Goal: Task Accomplishment & Management: Complete application form

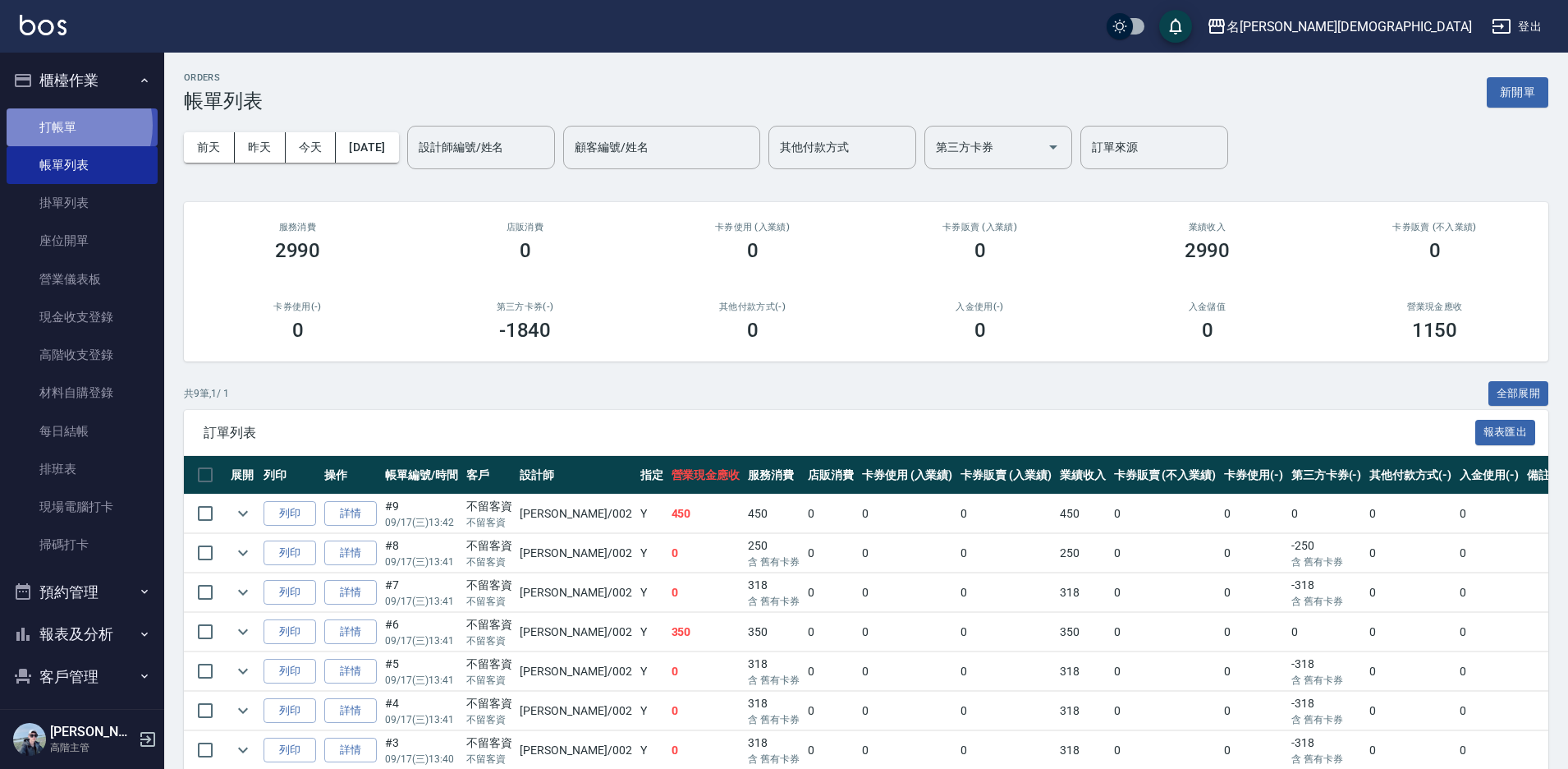
click at [65, 125] on link "打帳單" at bounding box center [81, 127] width 151 height 38
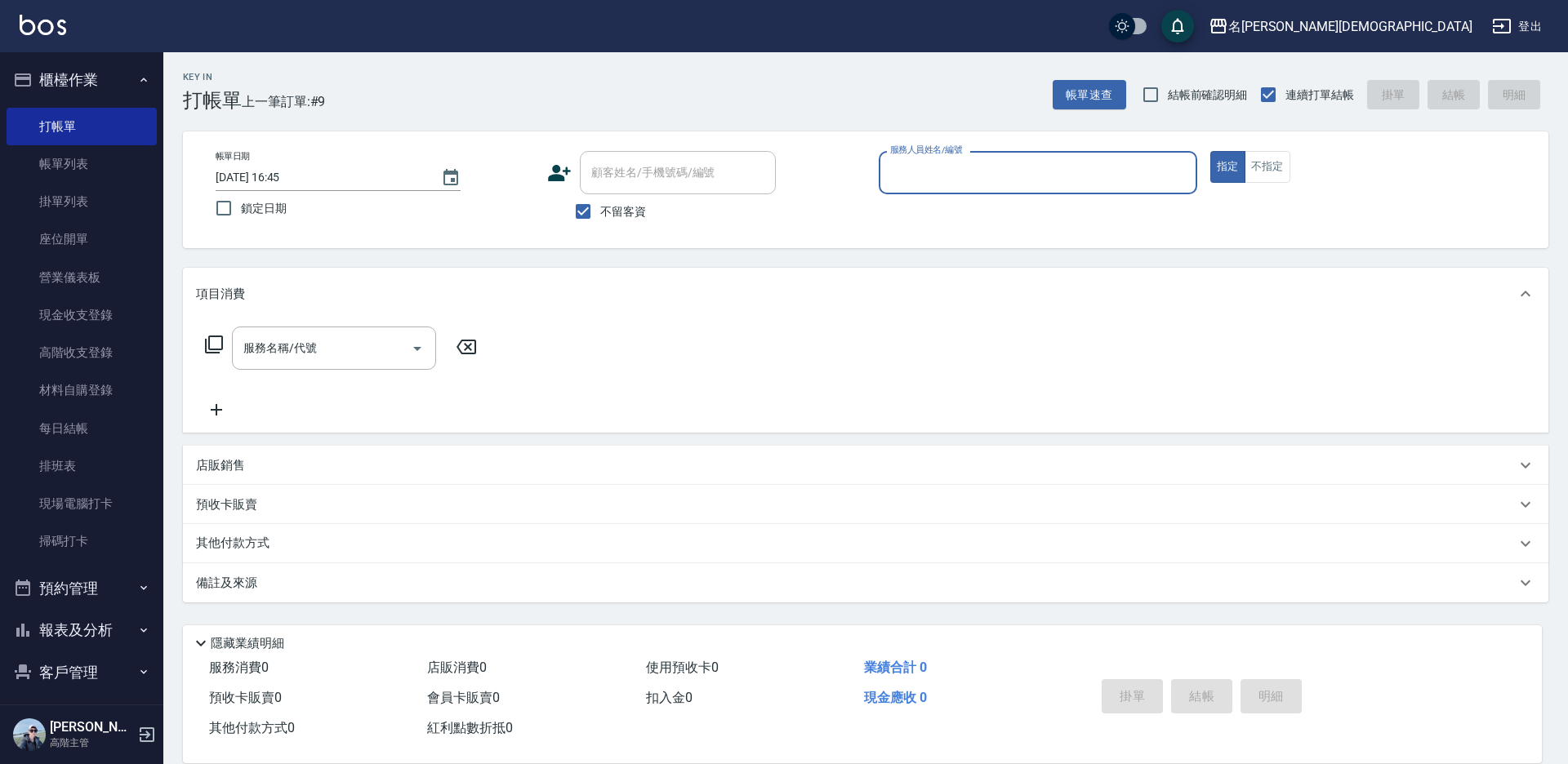
click at [932, 184] on input "服務人員姓名/編號" at bounding box center [1038, 172] width 304 height 29
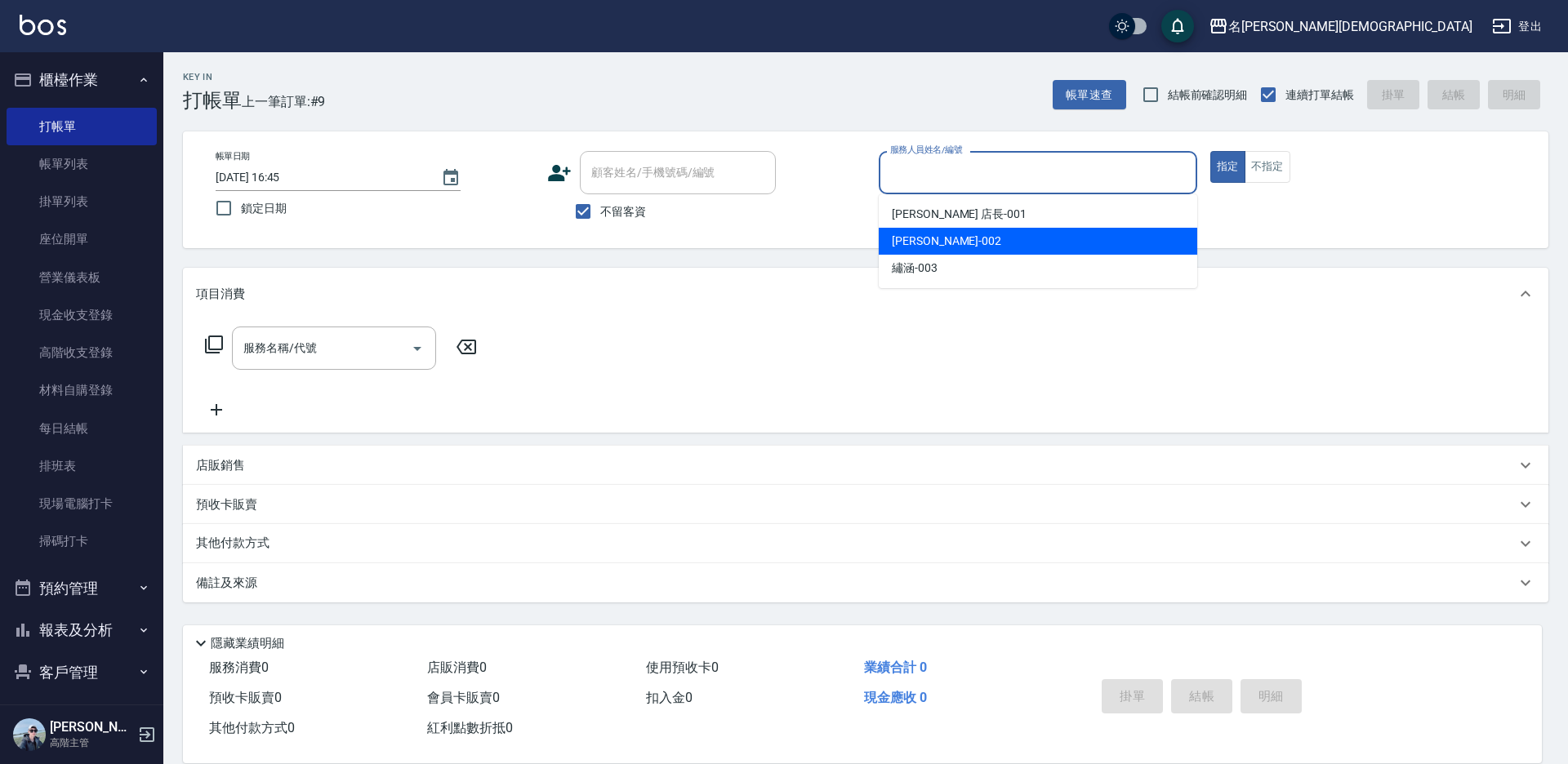
click at [930, 250] on div "香香 -002" at bounding box center [1037, 241] width 319 height 27
type input "香香-002"
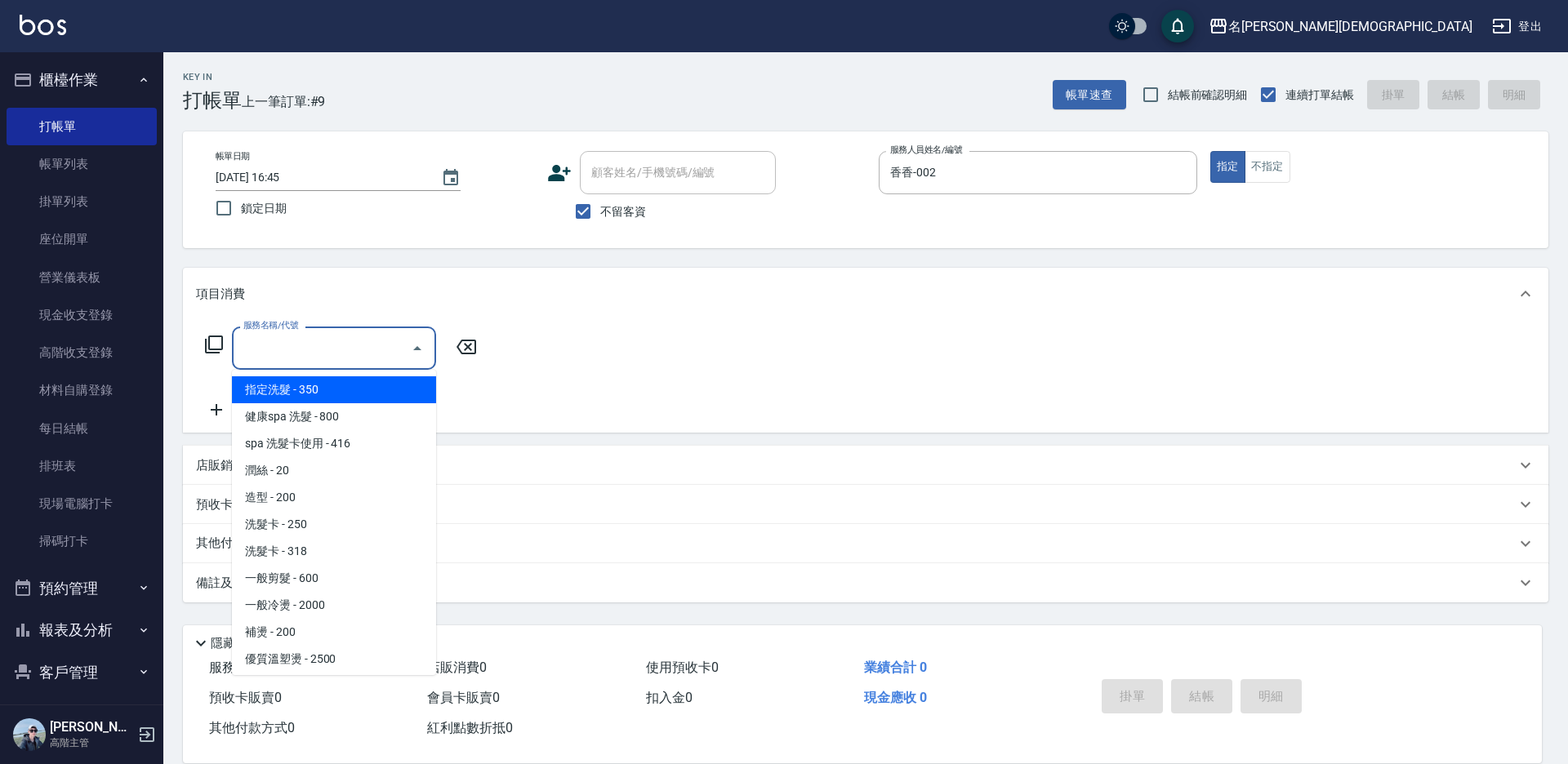
click at [264, 344] on div "服務名稱/代號 服務名稱/代號" at bounding box center [334, 348] width 204 height 43
click at [325, 393] on span "指定洗髮 - 350" at bounding box center [334, 390] width 204 height 27
type input "指定洗髮(101)"
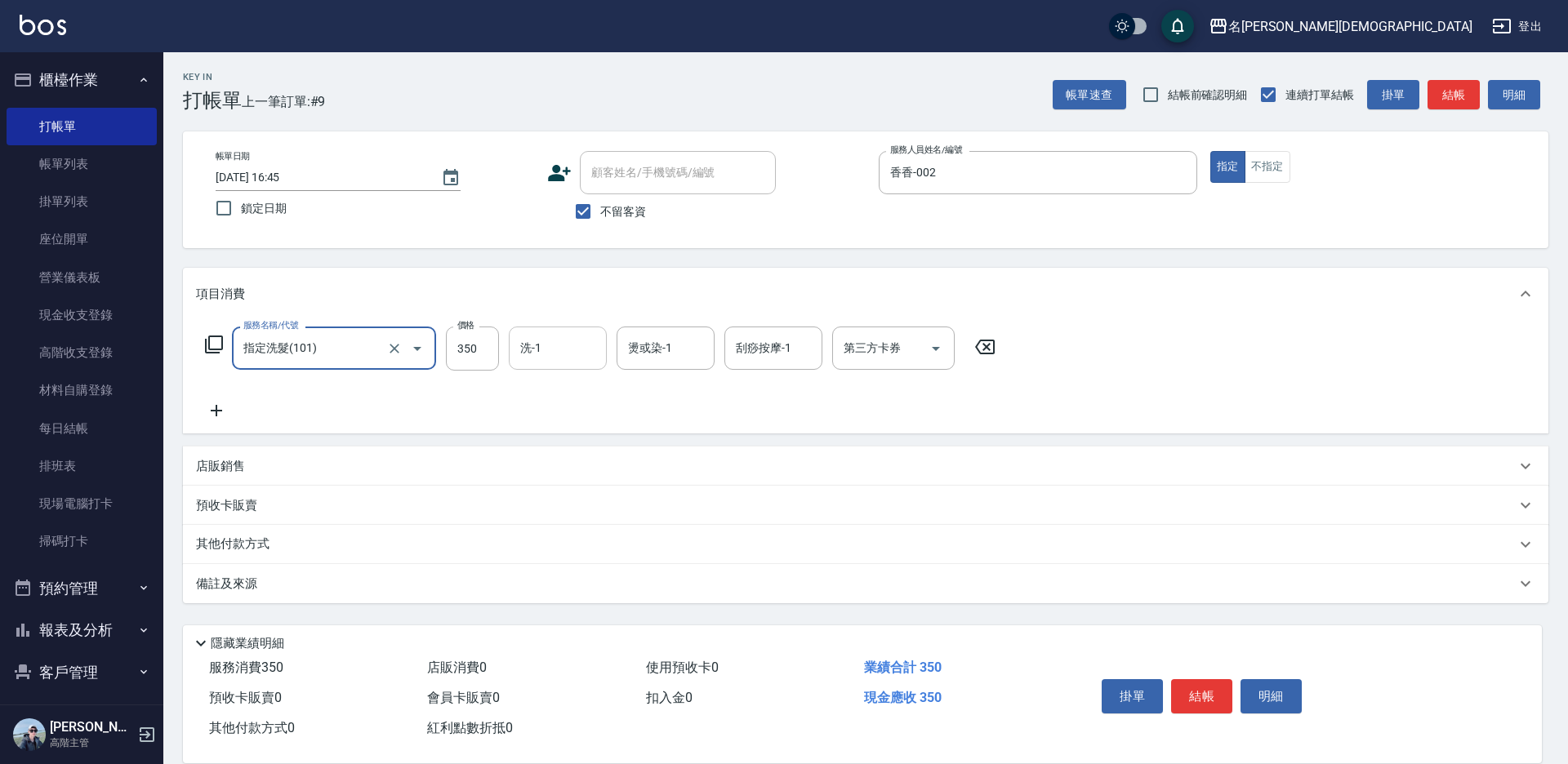
click at [557, 359] on input "洗-1" at bounding box center [557, 348] width 83 height 29
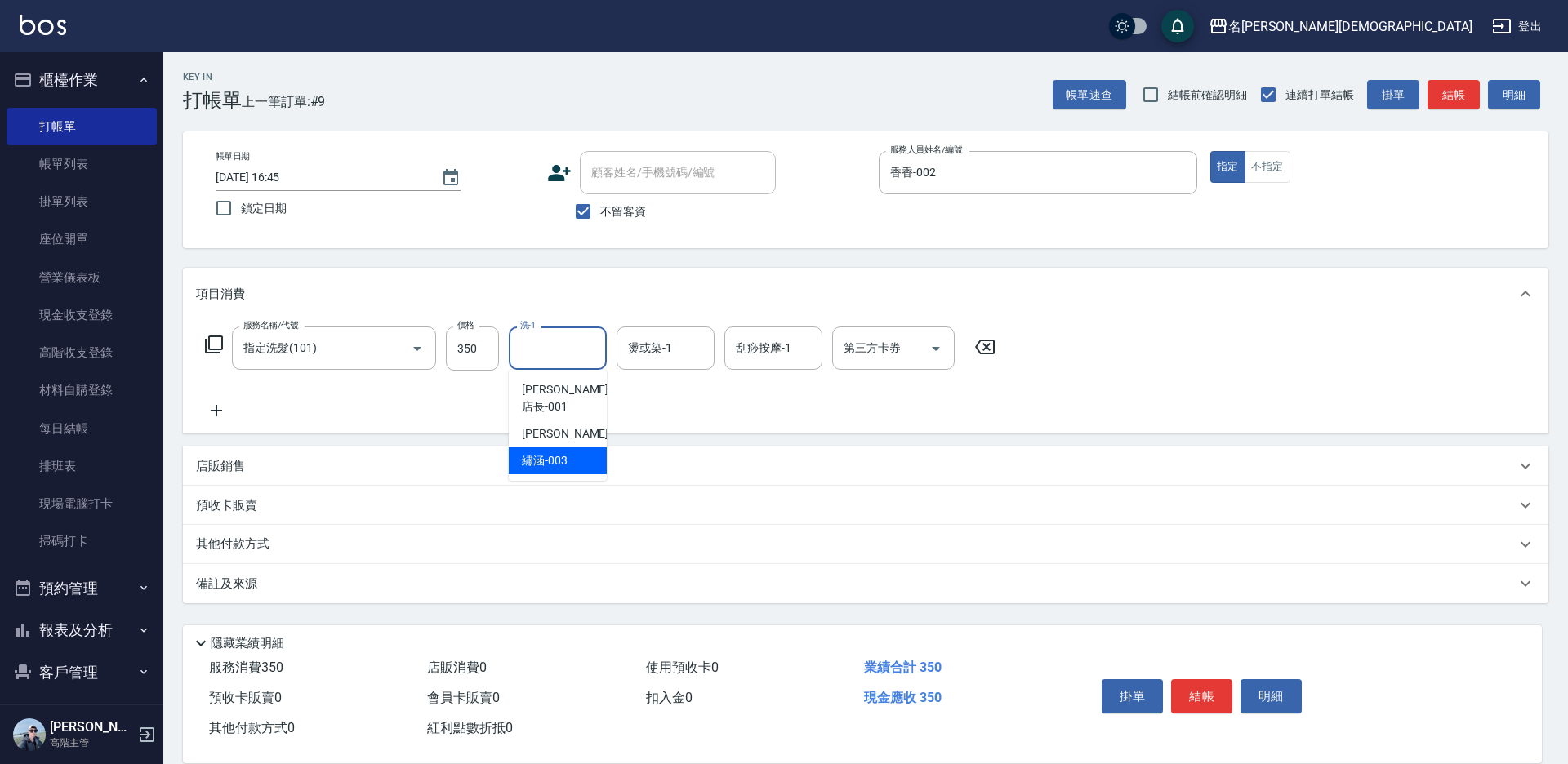
click at [562, 452] on span "繡涵 -003" at bounding box center [545, 461] width 46 height 18
type input "繡涵-003"
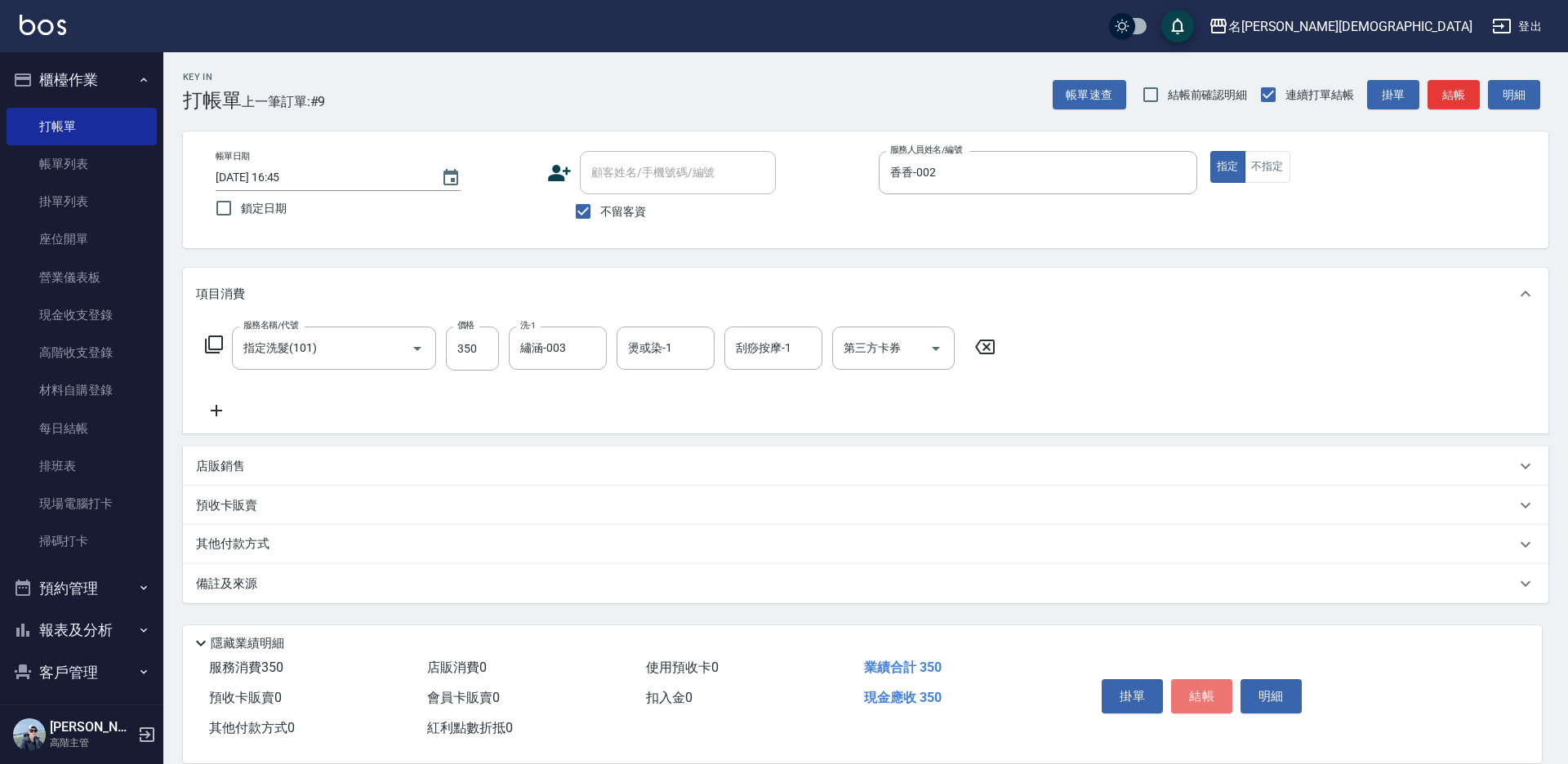
drag, startPoint x: 1195, startPoint y: 688, endPoint x: 1165, endPoint y: 689, distance: 30.0
click at [1193, 688] on button "結帳" at bounding box center [1202, 696] width 61 height 34
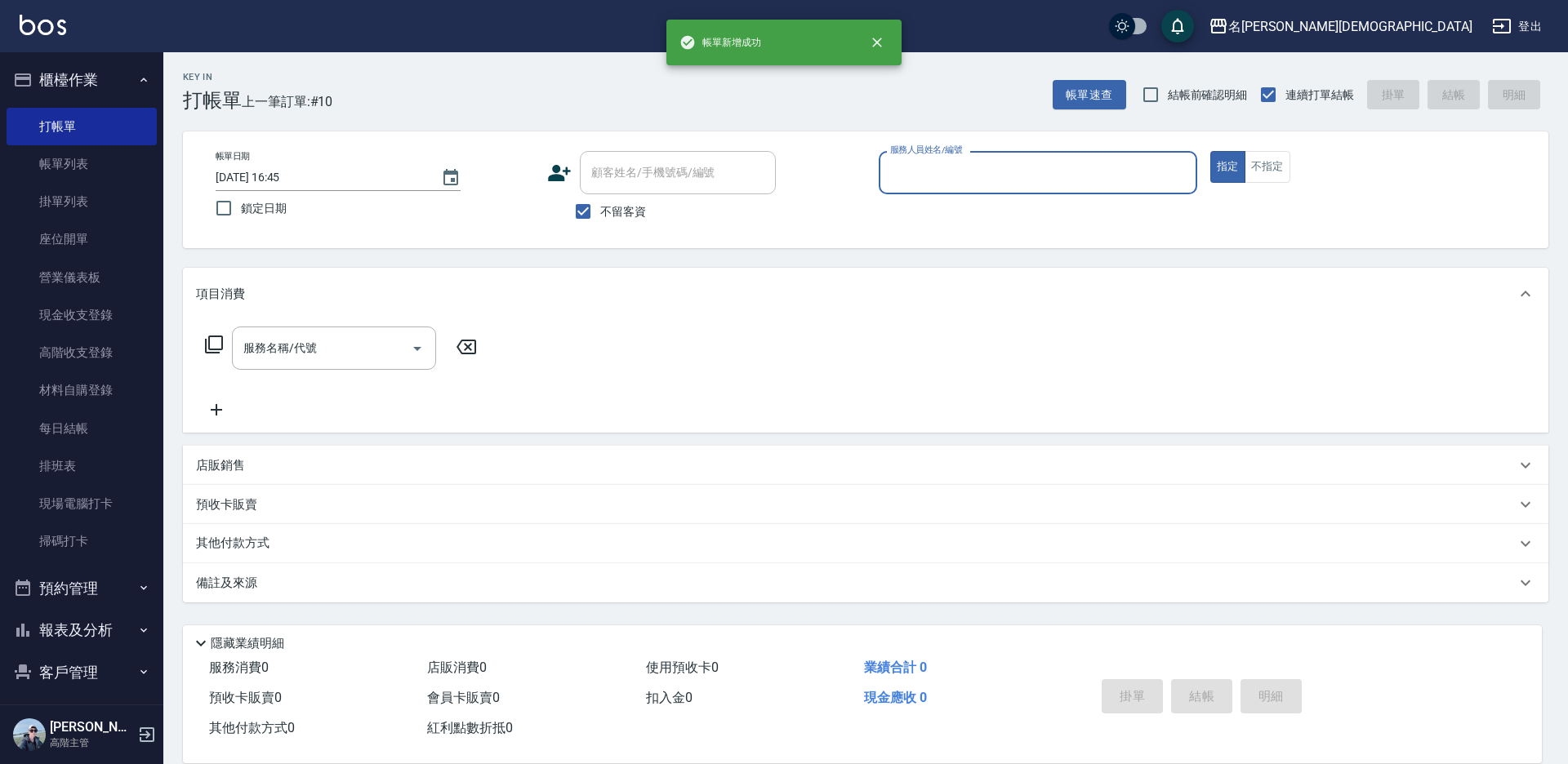
click at [966, 168] on input "服務人員姓名/編號" at bounding box center [1038, 172] width 304 height 29
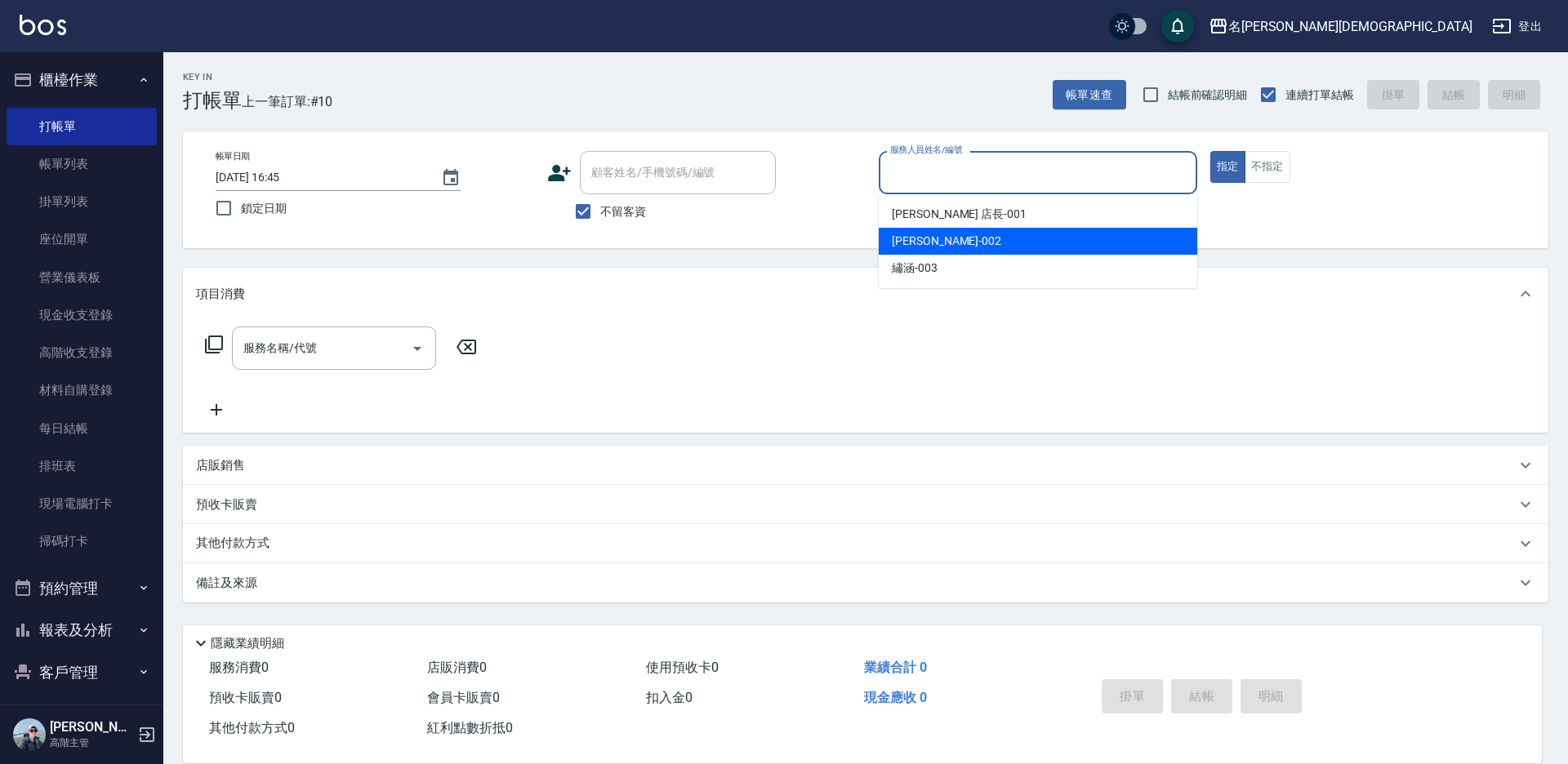
click at [901, 251] on div "香香 -002" at bounding box center [1037, 241] width 319 height 27
type input "香香-002"
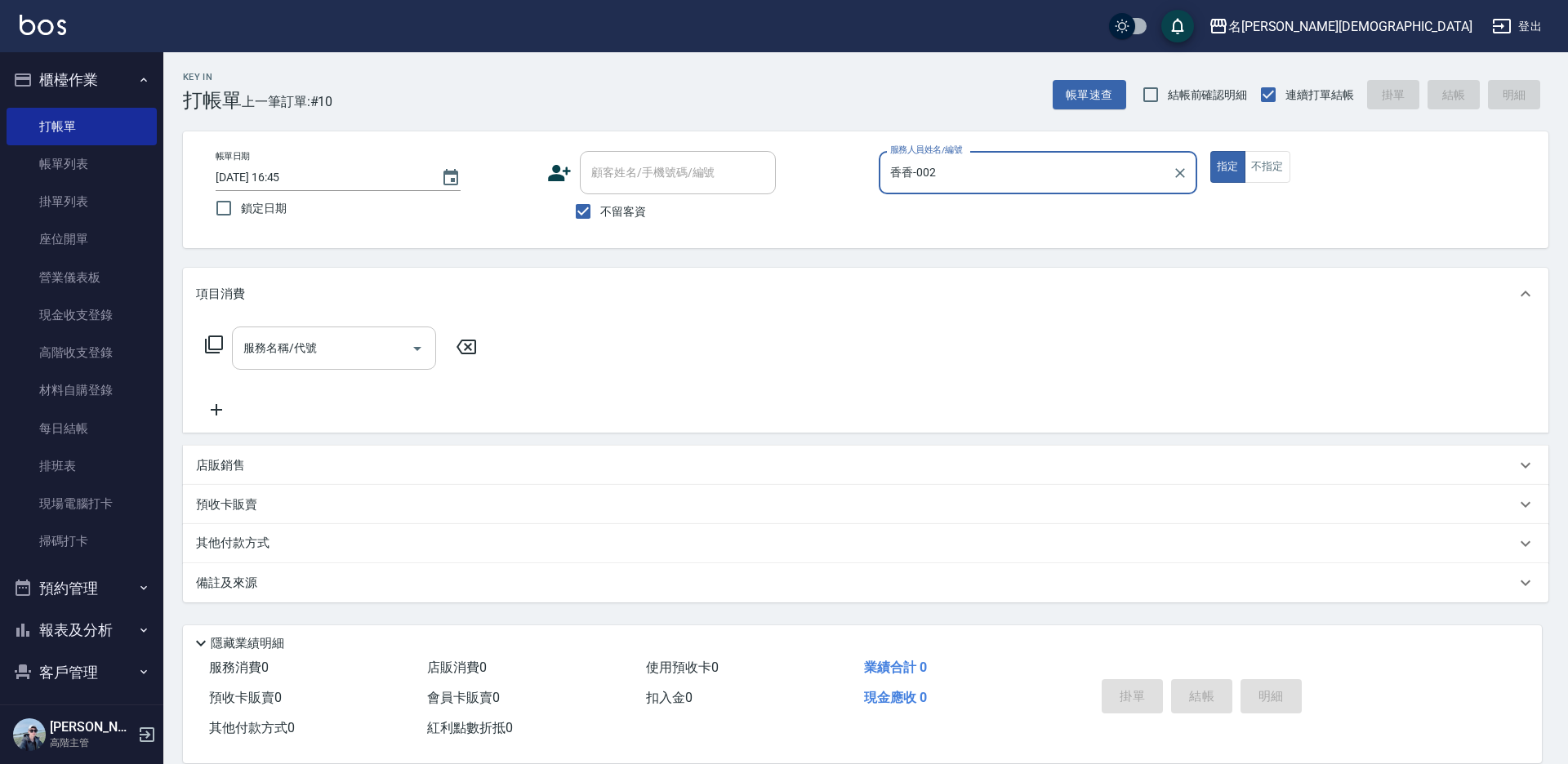
click at [324, 335] on input "服務名稱/代號" at bounding box center [322, 348] width 165 height 29
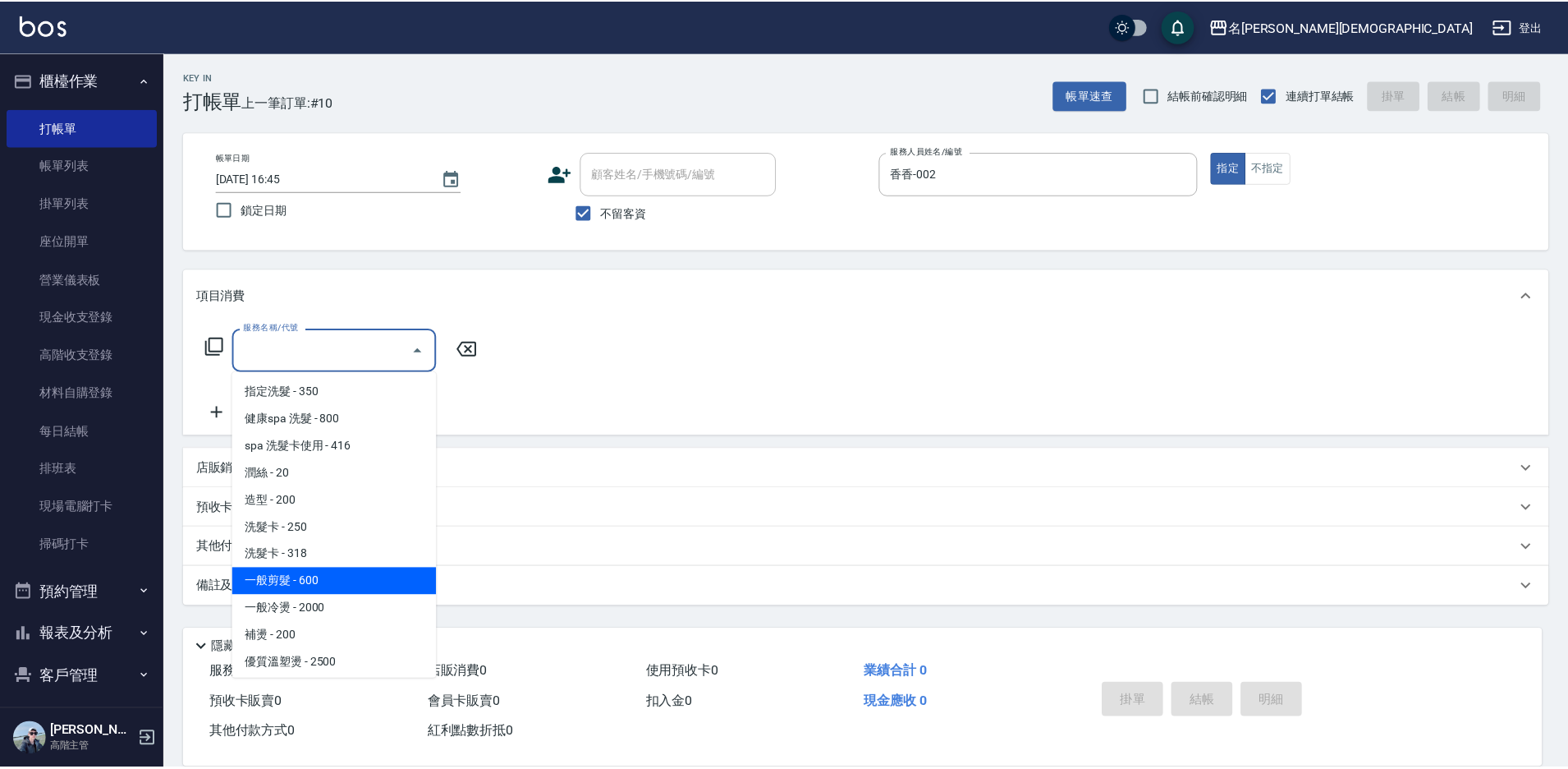
scroll to position [164, 0]
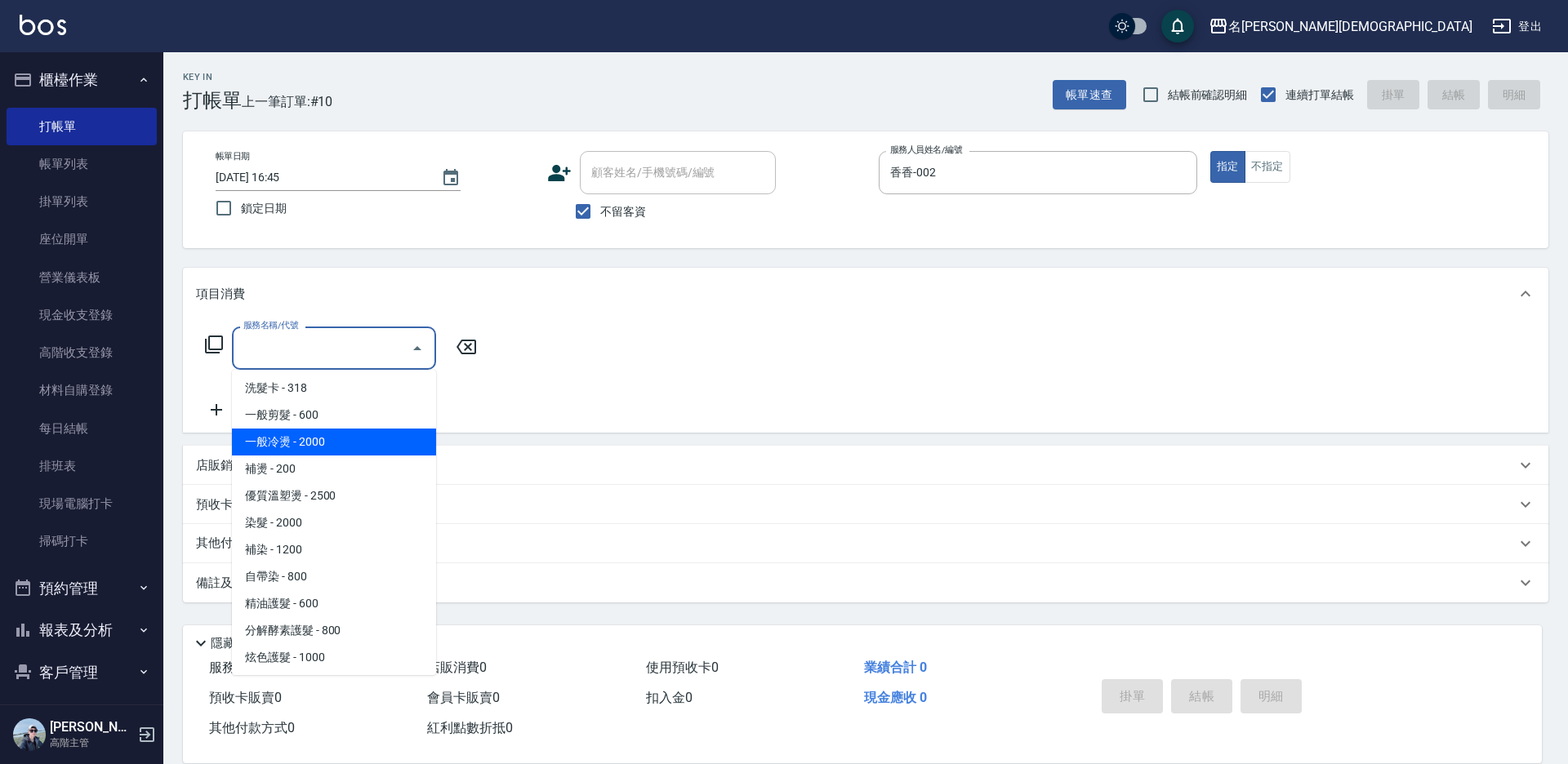
click at [330, 437] on span "一般冷燙 - 2000" at bounding box center [334, 442] width 204 height 27
type input "一般冷燙(301)"
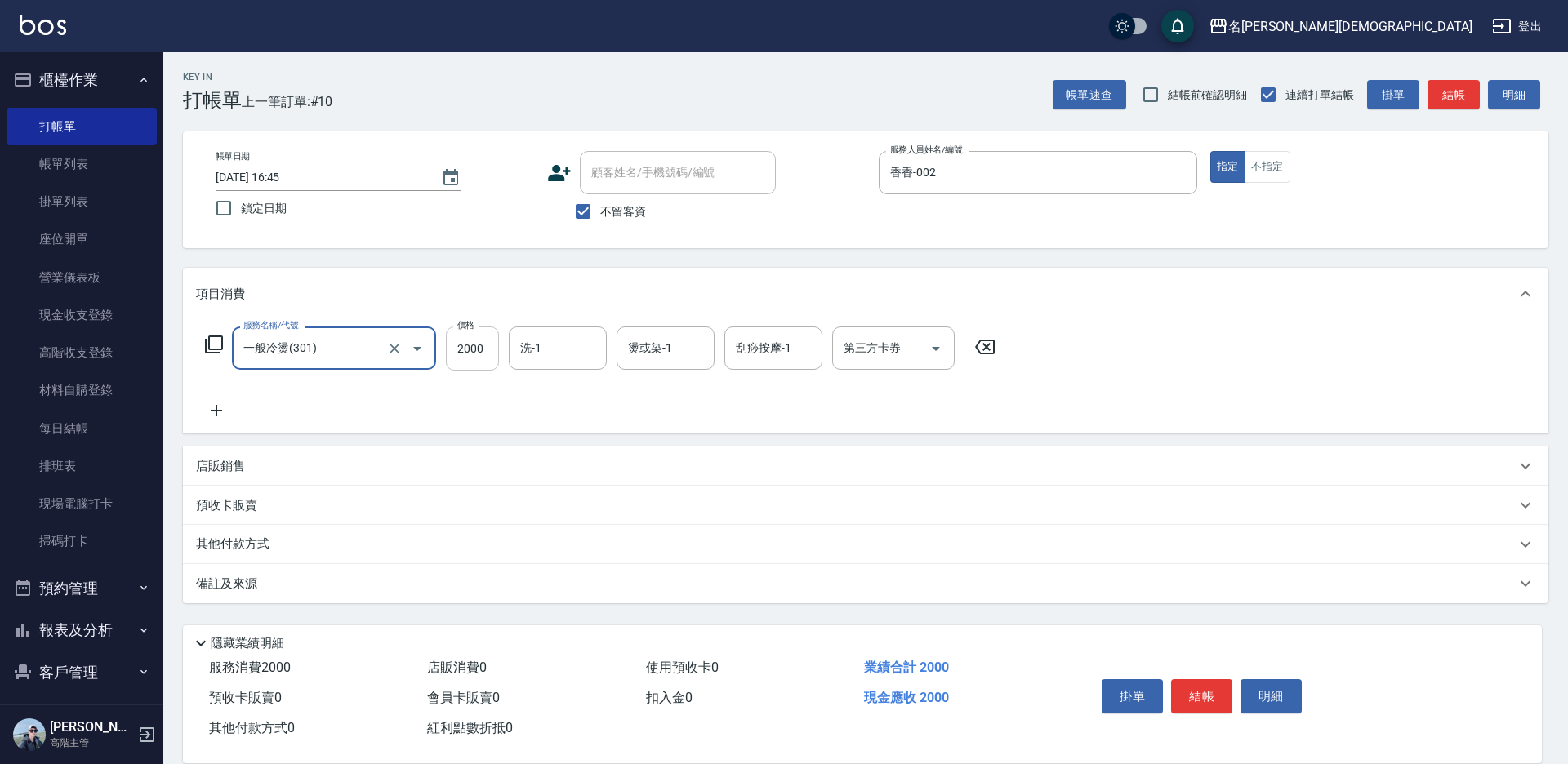
click at [477, 350] on input "2000" at bounding box center [473, 349] width 53 height 44
type input "3000"
click at [1199, 688] on button "結帳" at bounding box center [1202, 696] width 61 height 34
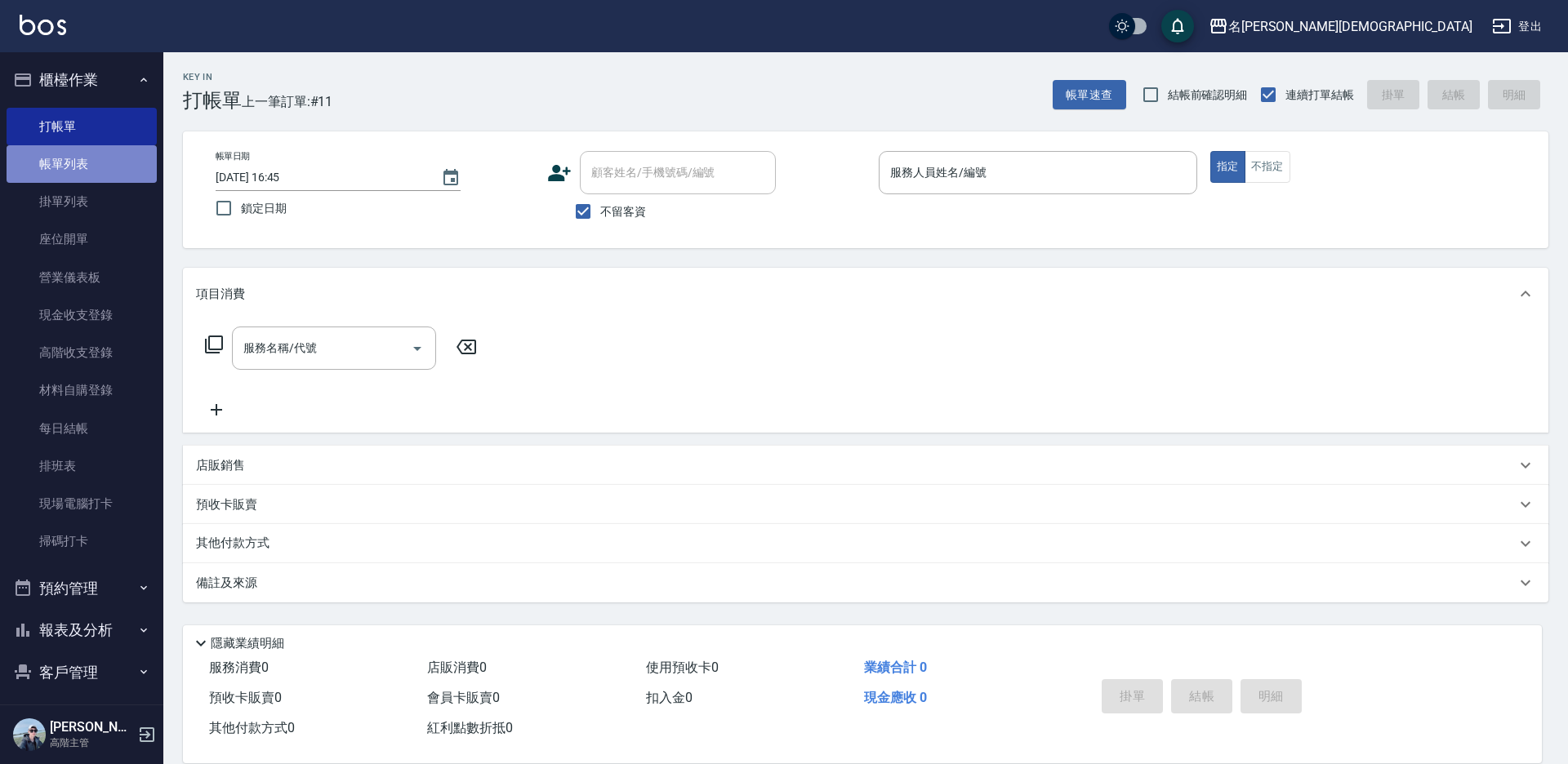
click at [83, 156] on link "帳單列表" at bounding box center [81, 163] width 150 height 38
